Goal: Check status: Check status

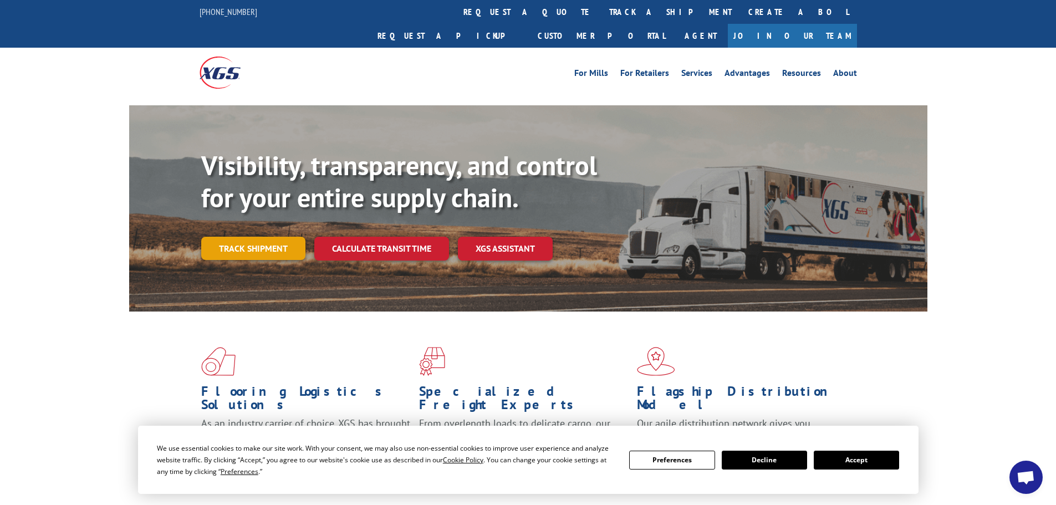
click at [247, 237] on link "Track shipment" at bounding box center [253, 248] width 104 height 23
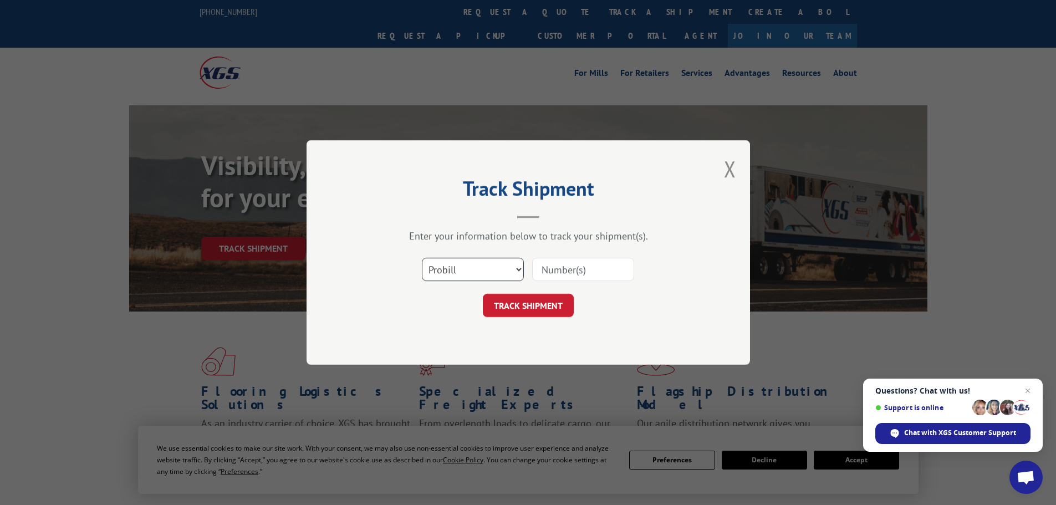
click at [475, 270] on select "Select category... Probill BOL PO" at bounding box center [473, 269] width 102 height 23
select select "bol"
click at [422, 258] on select "Select category... Probill BOL PO" at bounding box center [473, 269] width 102 height 23
click at [563, 267] on input at bounding box center [583, 269] width 102 height 23
paste input "7043963"
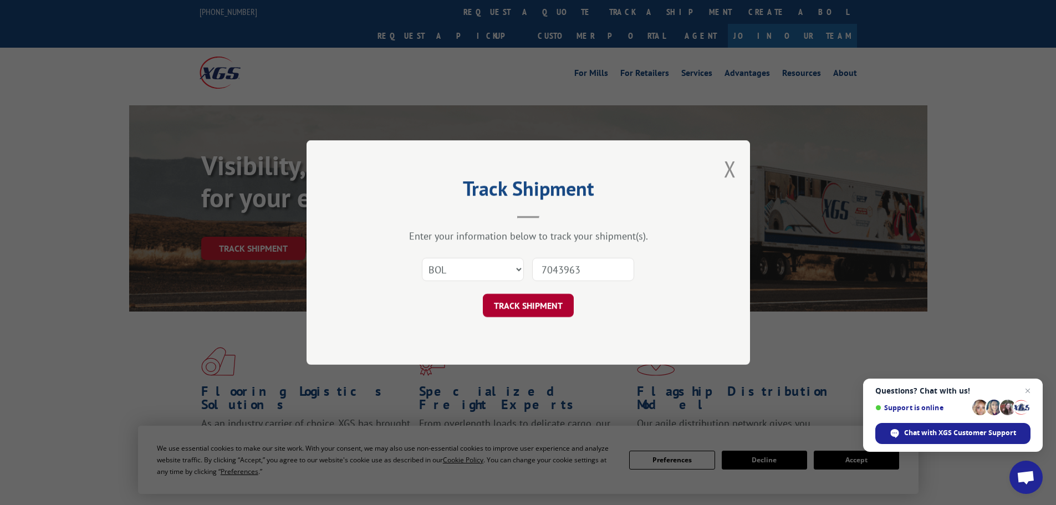
type input "7043963"
click at [551, 307] on button "TRACK SHIPMENT" at bounding box center [528, 305] width 91 height 23
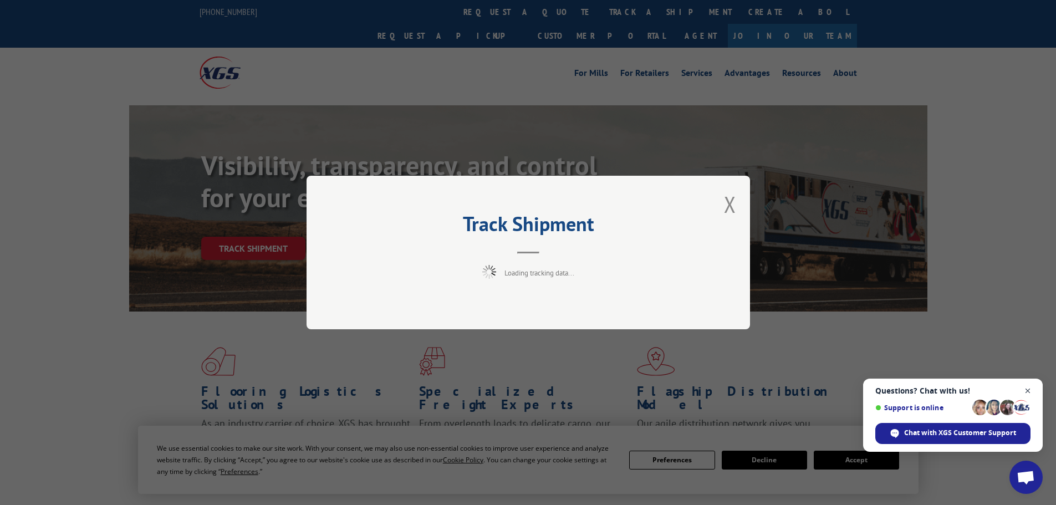
click at [1027, 388] on span "Close chat" at bounding box center [1029, 391] width 14 height 14
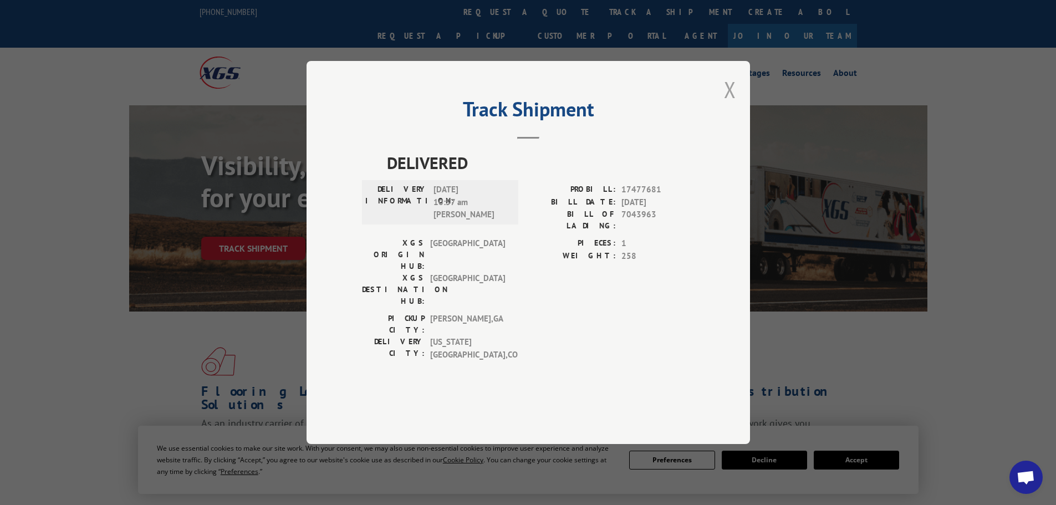
click at [727, 104] on button "Close modal" at bounding box center [730, 89] width 12 height 29
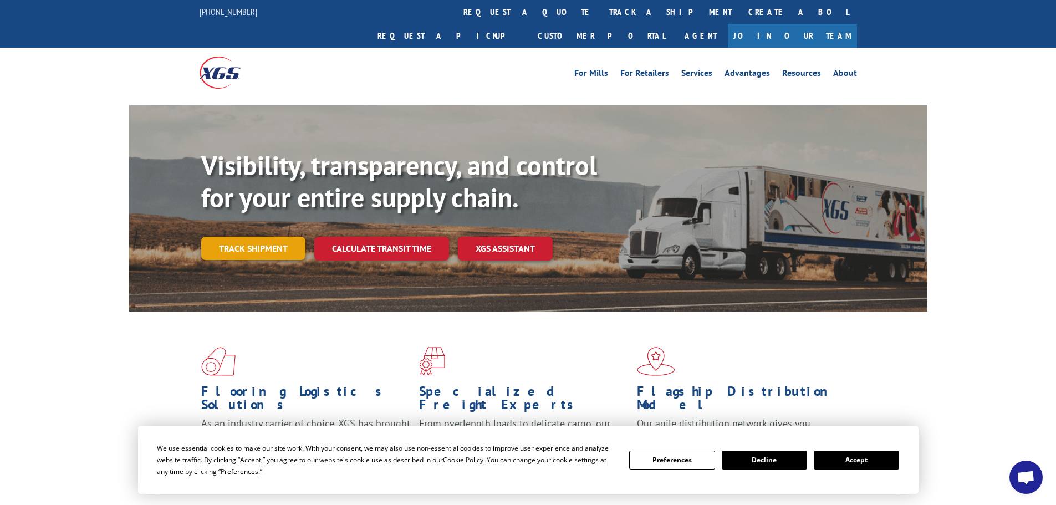
click at [248, 237] on link "Track shipment" at bounding box center [253, 248] width 104 height 23
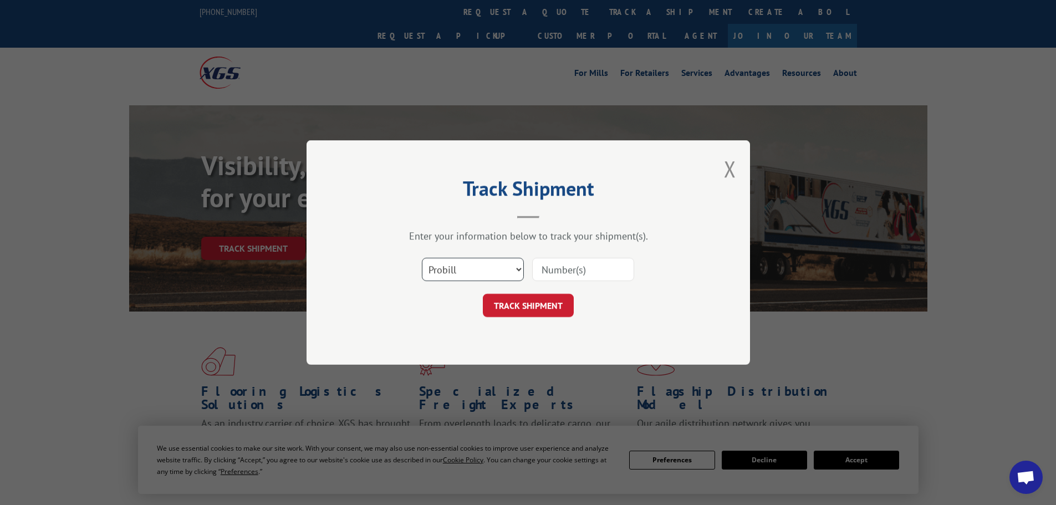
click at [448, 260] on select "Select category... Probill BOL PO" at bounding box center [473, 269] width 102 height 23
select select "bol"
click at [422, 258] on select "Select category... Probill BOL PO" at bounding box center [473, 269] width 102 height 23
click at [589, 266] on input at bounding box center [583, 269] width 102 height 23
paste input "7043720"
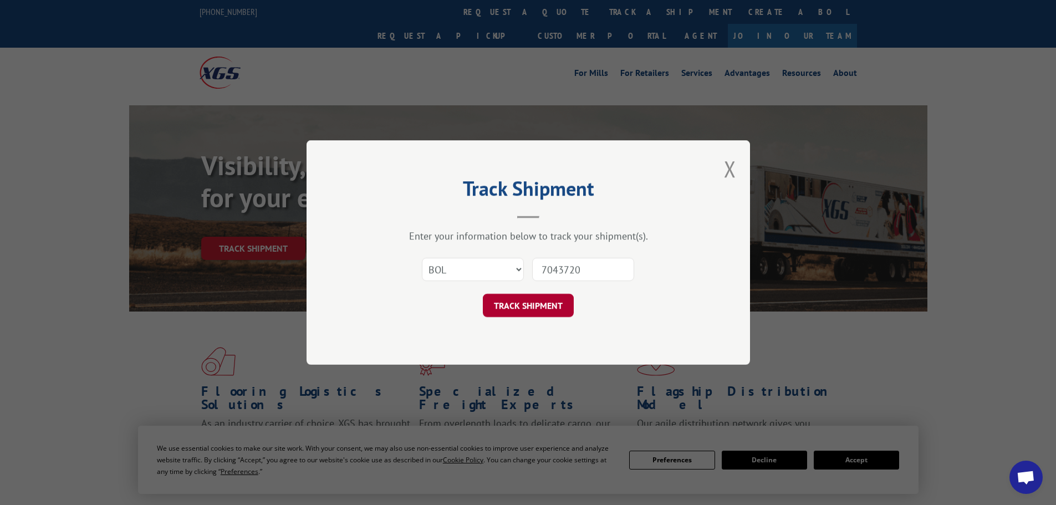
type input "7043720"
click at [512, 302] on button "TRACK SHIPMENT" at bounding box center [528, 305] width 91 height 23
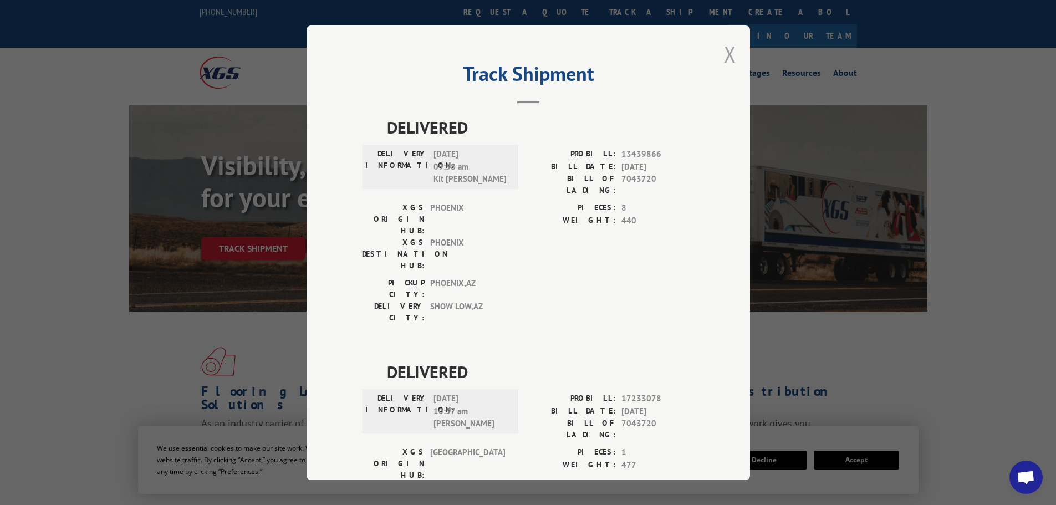
click at [728, 52] on button "Close modal" at bounding box center [730, 53] width 12 height 29
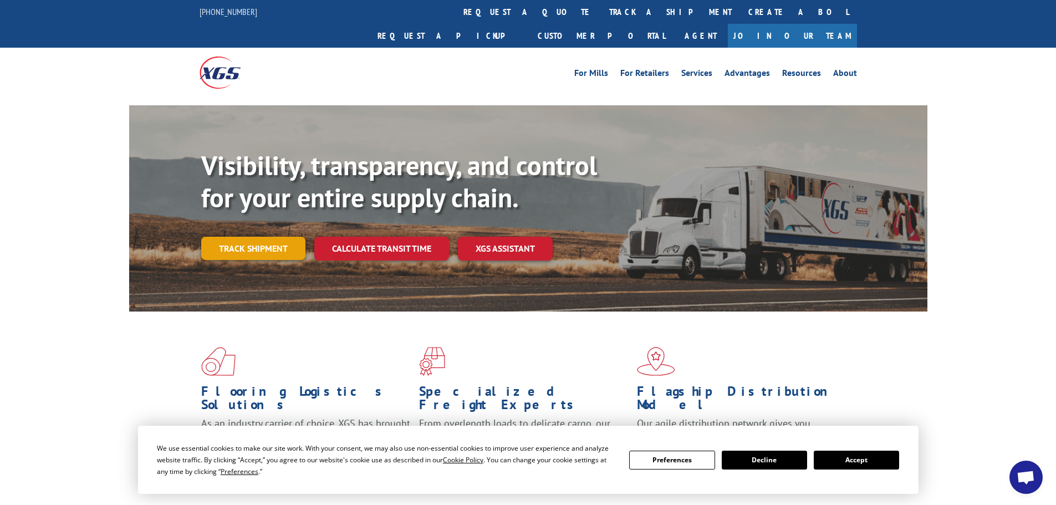
click at [268, 237] on link "Track shipment" at bounding box center [253, 248] width 104 height 23
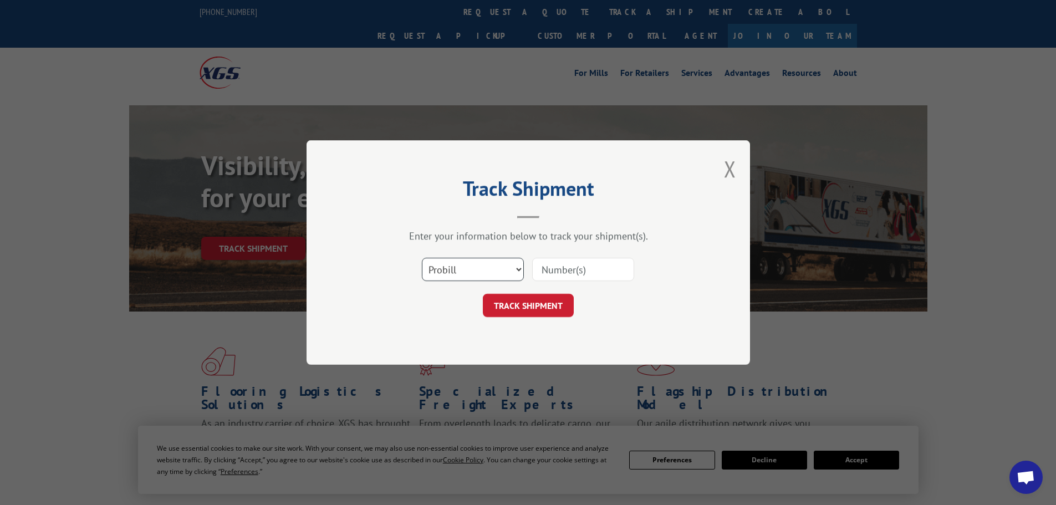
click at [468, 265] on select "Select category... Probill BOL PO" at bounding box center [473, 269] width 102 height 23
select select "bol"
click at [422, 258] on select "Select category... Probill BOL PO" at bounding box center [473, 269] width 102 height 23
click at [601, 267] on input at bounding box center [583, 269] width 102 height 23
paste input "5530970"
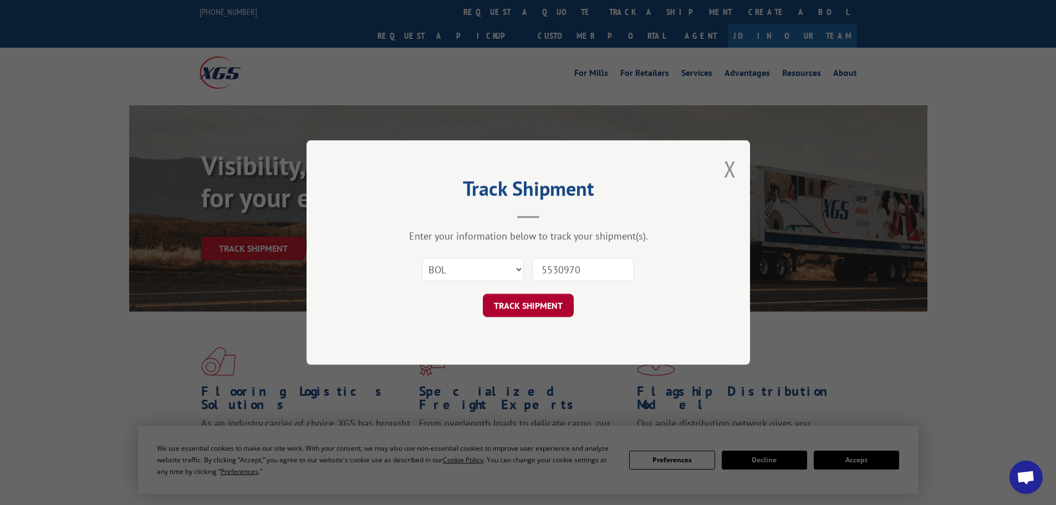
type input "5530970"
click at [502, 302] on button "TRACK SHIPMENT" at bounding box center [528, 305] width 91 height 23
